Goal: Navigation & Orientation: Find specific page/section

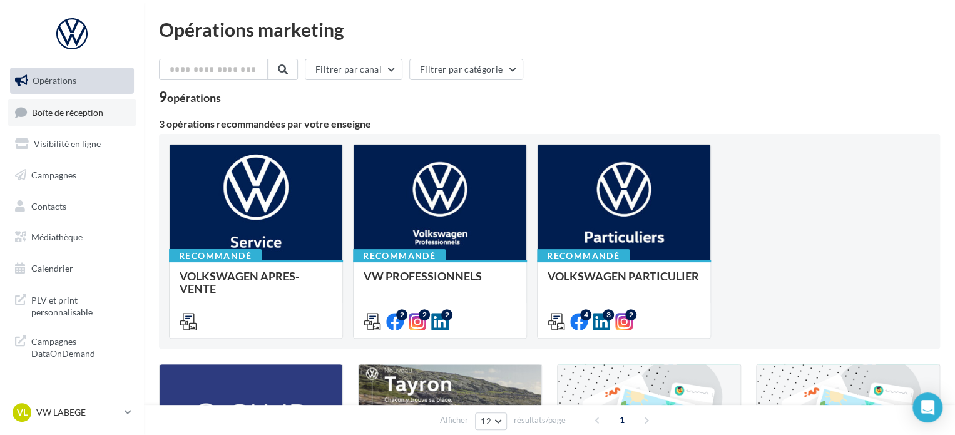
click at [100, 106] on span "Boîte de réception" at bounding box center [67, 111] width 71 height 11
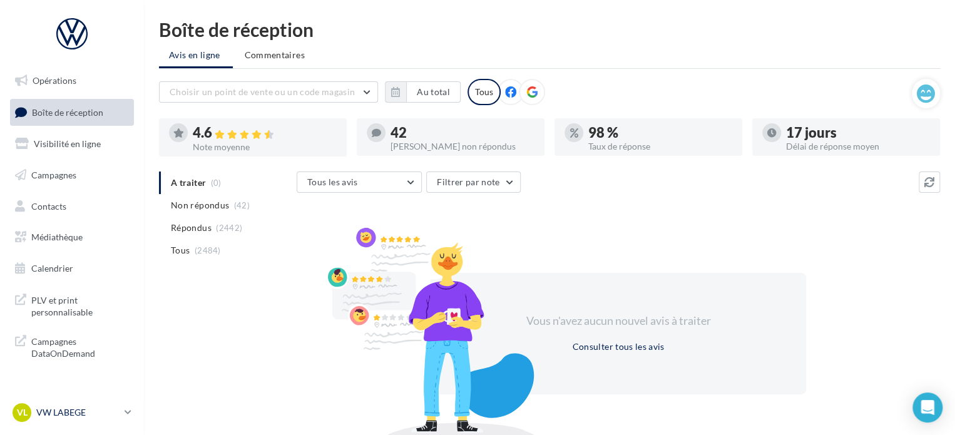
click at [56, 410] on p "VW LABEGE" at bounding box center [77, 412] width 83 height 13
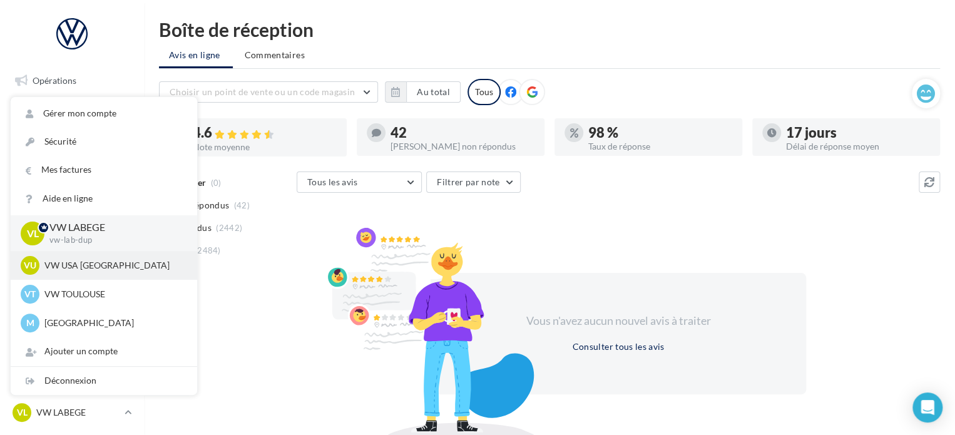
click at [103, 267] on p "VW USA [GEOGRAPHIC_DATA]" at bounding box center [113, 265] width 138 height 13
